Goal: Task Accomplishment & Management: Use online tool/utility

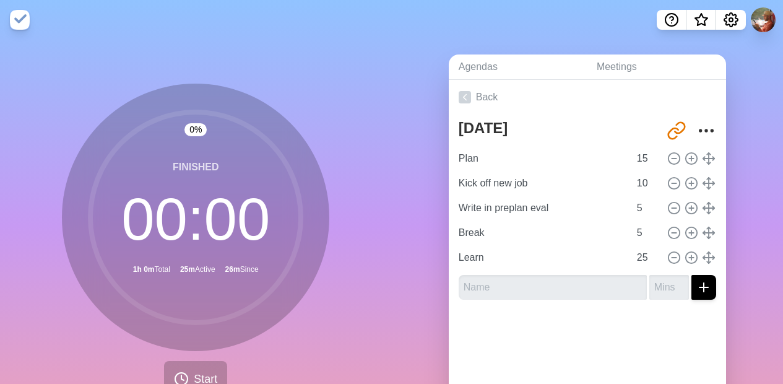
click at [671, 324] on div at bounding box center [587, 334] width 277 height 50
click at [556, 279] on input "text" at bounding box center [553, 287] width 188 height 25
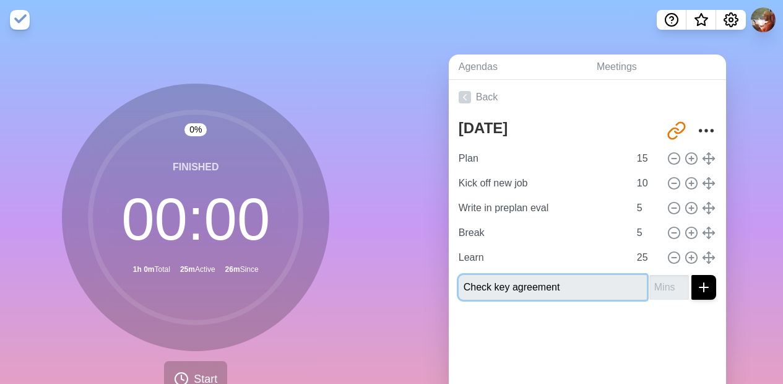
type input "Check key agreement"
type input "15"
click at [691, 275] on button "submit" at bounding box center [703, 287] width 25 height 25
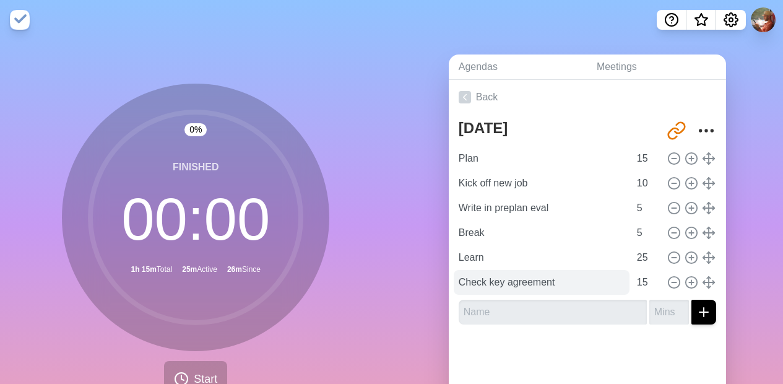
click at [548, 288] on input "Check key agreement" at bounding box center [542, 282] width 176 height 25
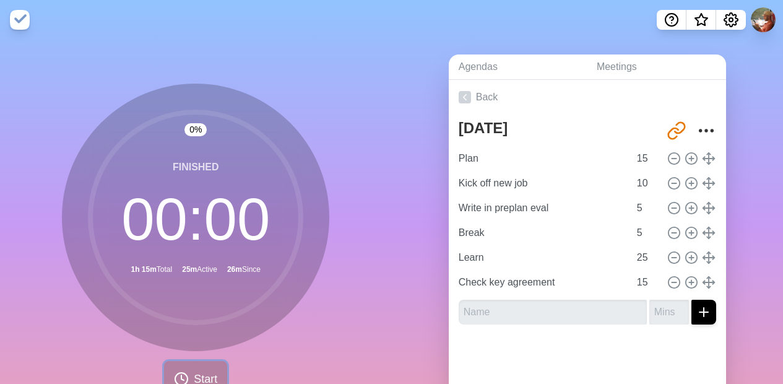
click at [194, 371] on span "Start" at bounding box center [206, 379] width 24 height 17
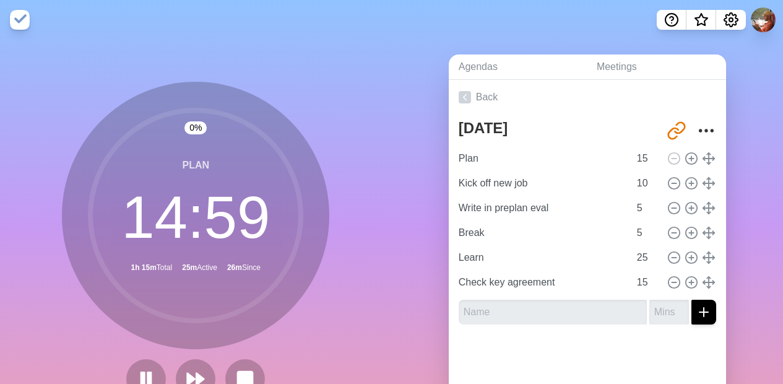
scroll to position [76, 0]
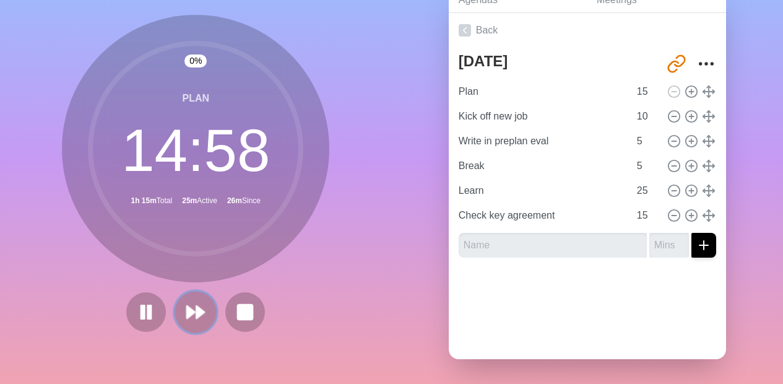
click at [203, 303] on button at bounding box center [195, 311] width 41 height 41
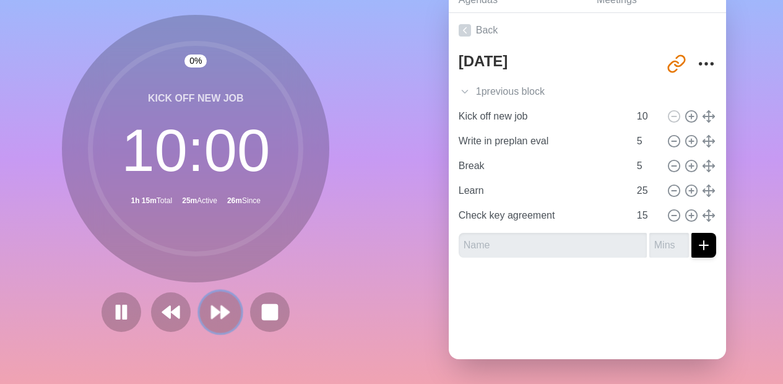
click at [203, 303] on button at bounding box center [220, 311] width 41 height 41
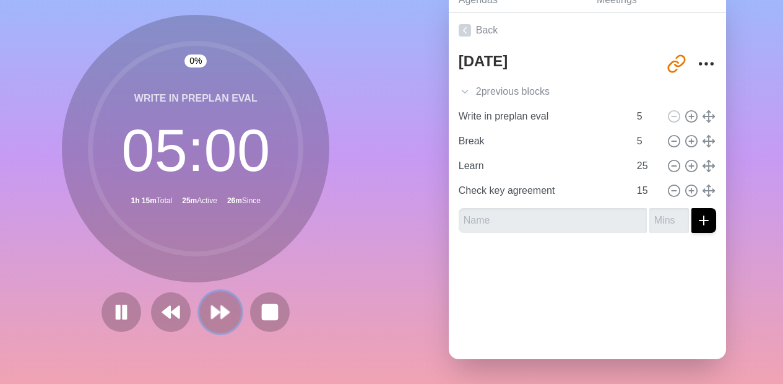
click at [203, 303] on button at bounding box center [220, 311] width 41 height 41
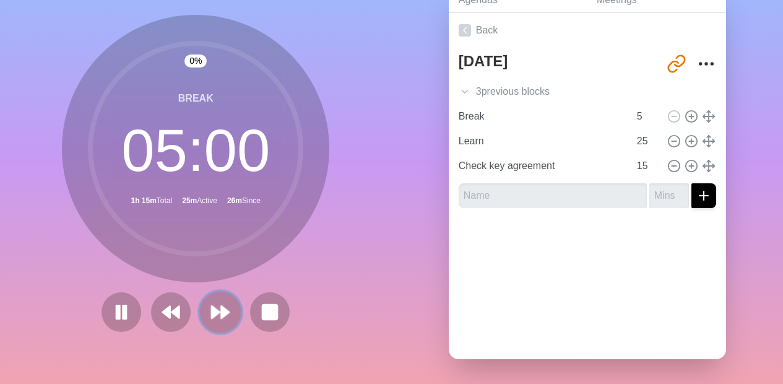
click at [203, 303] on button at bounding box center [220, 311] width 41 height 41
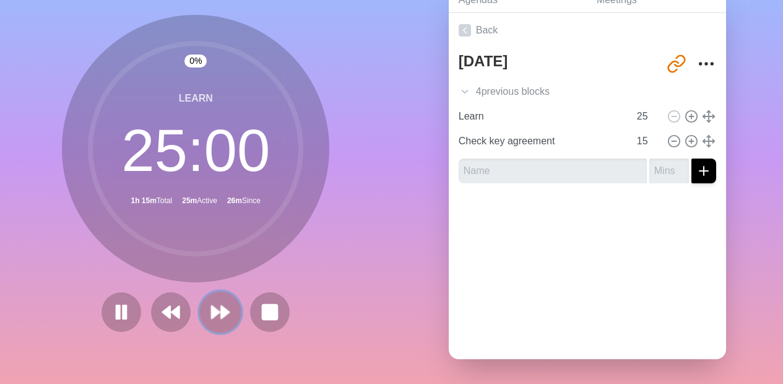
click at [203, 303] on button at bounding box center [220, 311] width 41 height 41
